Goal: Use online tool/utility

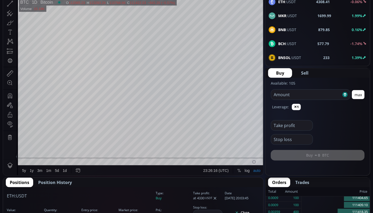
scroll to position [48, 0]
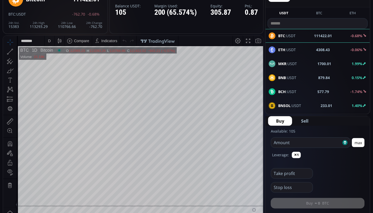
click at [302, 47] on div "ETH :USDT 4308.43 -0.06%" at bounding box center [318, 49] width 98 height 7
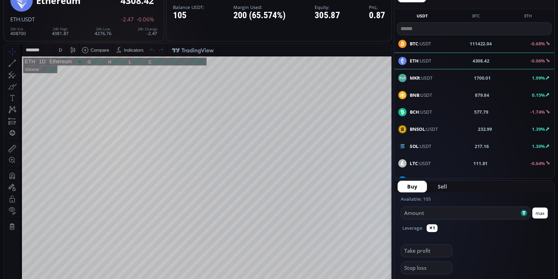
scroll to position [72, 0]
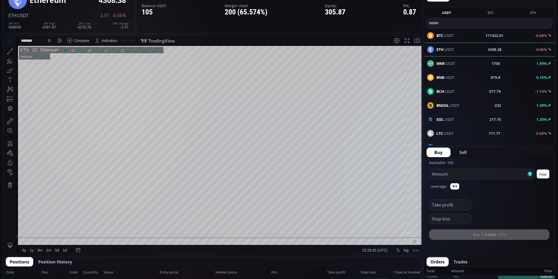
click at [51, 42] on div "D" at bounding box center [49, 40] width 4 height 10
click at [52, 59] on div "1 minute" at bounding box center [55, 59] width 14 height 4
click at [49, 42] on div "1 m" at bounding box center [49, 40] width 5 height 4
click at [60, 65] on div "5 minutes" at bounding box center [63, 68] width 37 height 8
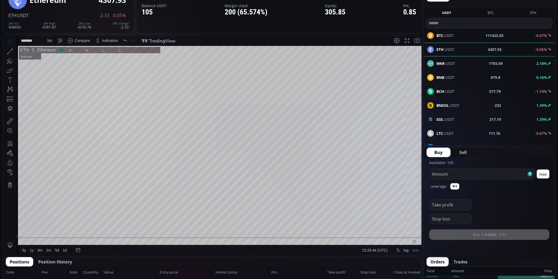
click at [46, 41] on div "5 m" at bounding box center [50, 40] width 10 height 10
click at [53, 80] on div "15 minutes" at bounding box center [63, 76] width 37 height 8
